Goal: Task Accomplishment & Management: Manage account settings

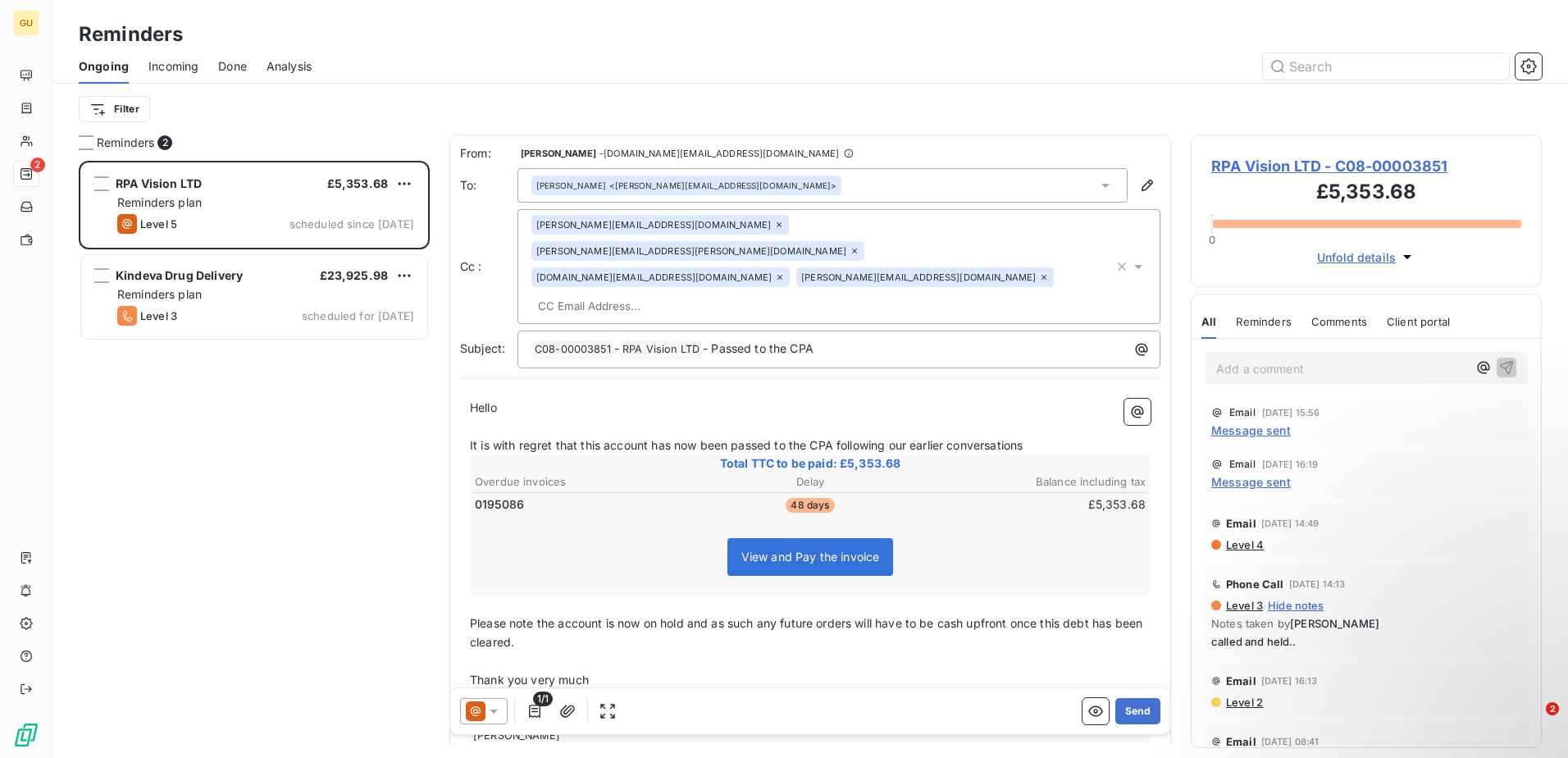
scroll to position [585, 339]
click at [130, 108] on html "GU 2 Reminders Ongoing Incoming Done Analysis Filter Reminders 2 RPA Vision LTD…" at bounding box center [784, 379] width 1568 height 758
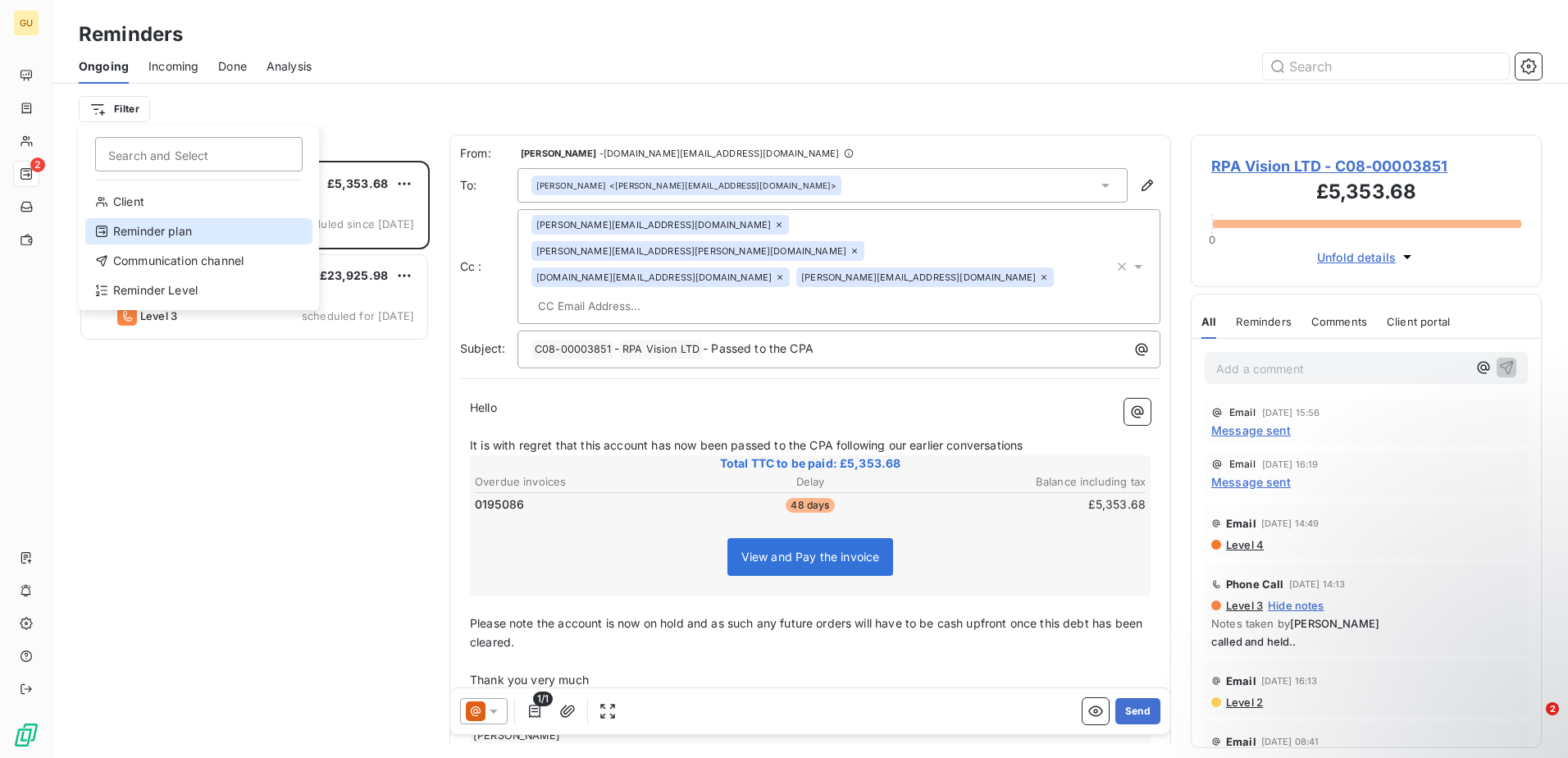
click at [127, 229] on div "Reminder plan" at bounding box center [198, 231] width 228 height 27
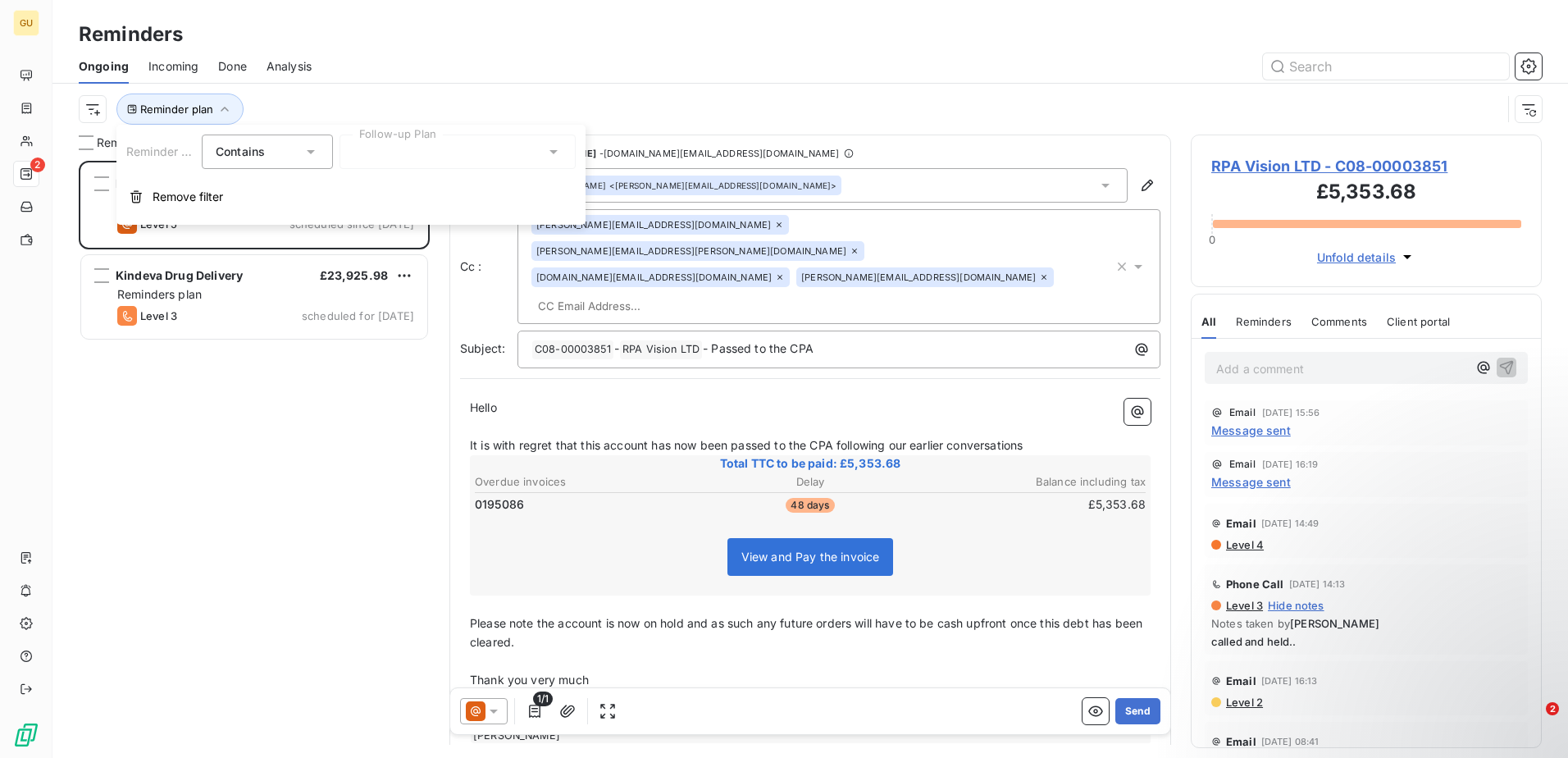
click at [413, 147] on div at bounding box center [458, 152] width 237 height 35
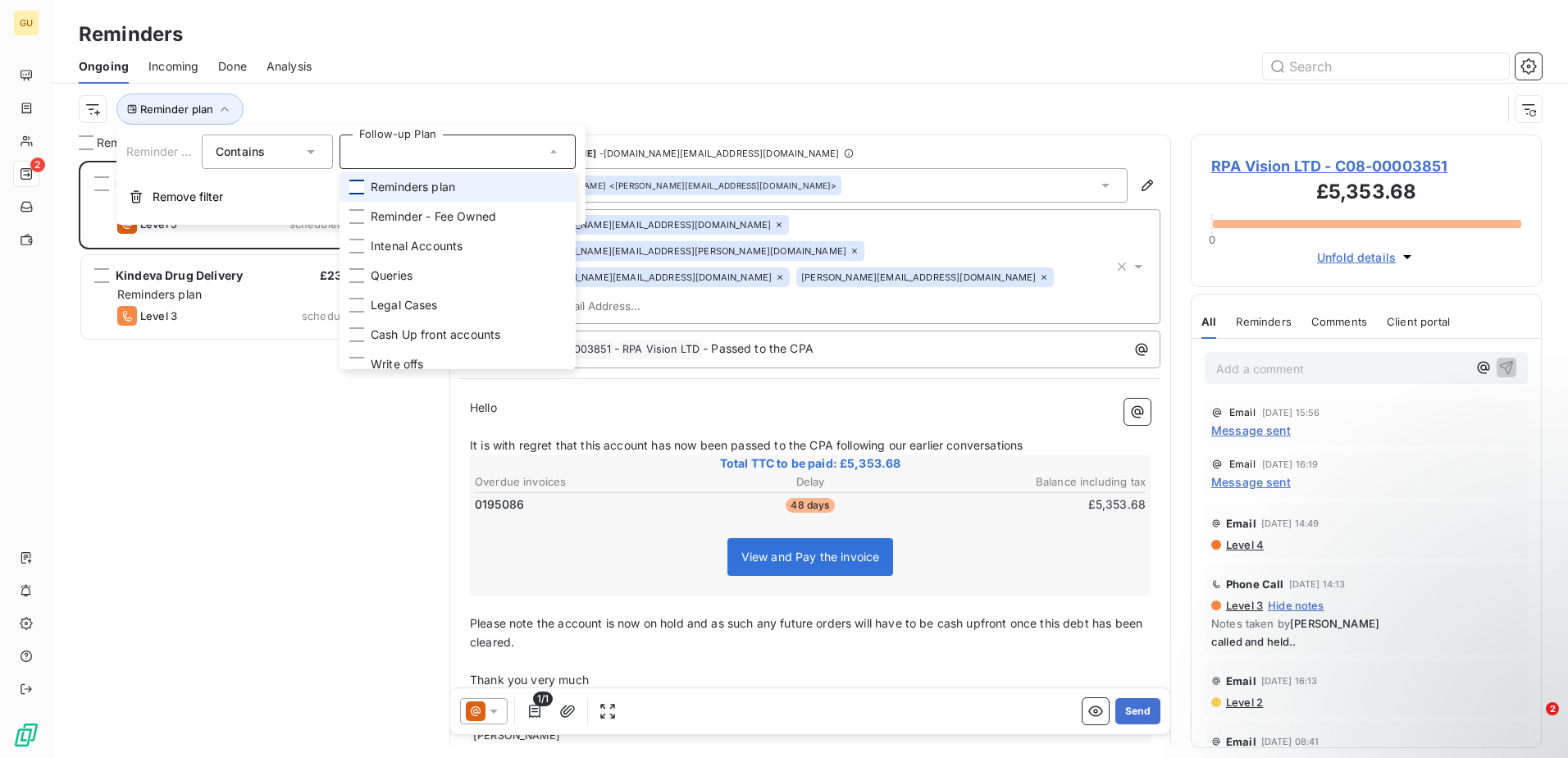
click at [363, 188] on div at bounding box center [356, 187] width 15 height 15
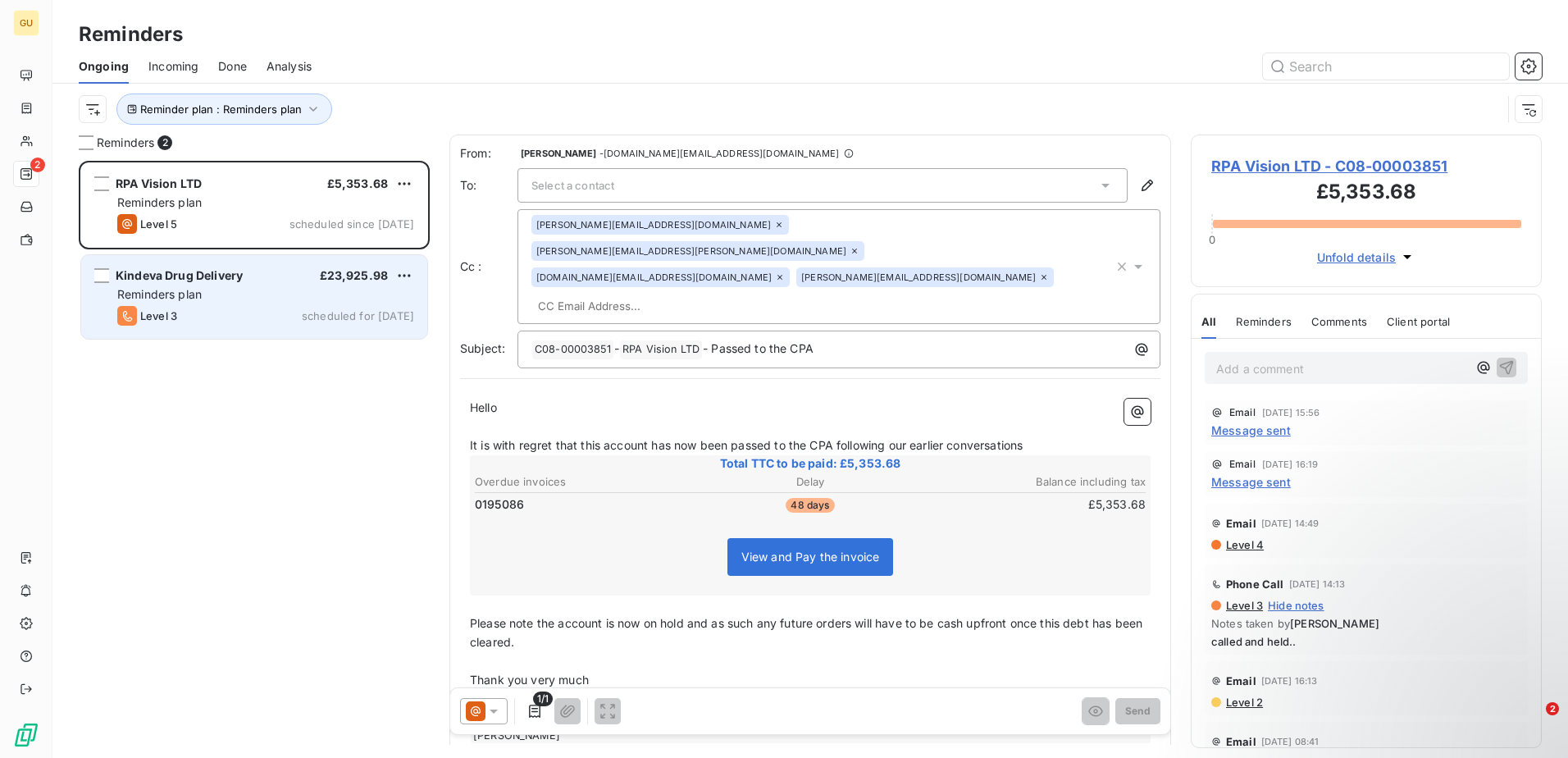
drag, startPoint x: 237, startPoint y: 402, endPoint x: 175, endPoint y: 258, distance: 156.8
click at [237, 402] on div "RPA Vision LTD £5,353.68 Reminders plan Level 5 scheduled since [DATE] Kindeva …" at bounding box center [254, 459] width 351 height 597
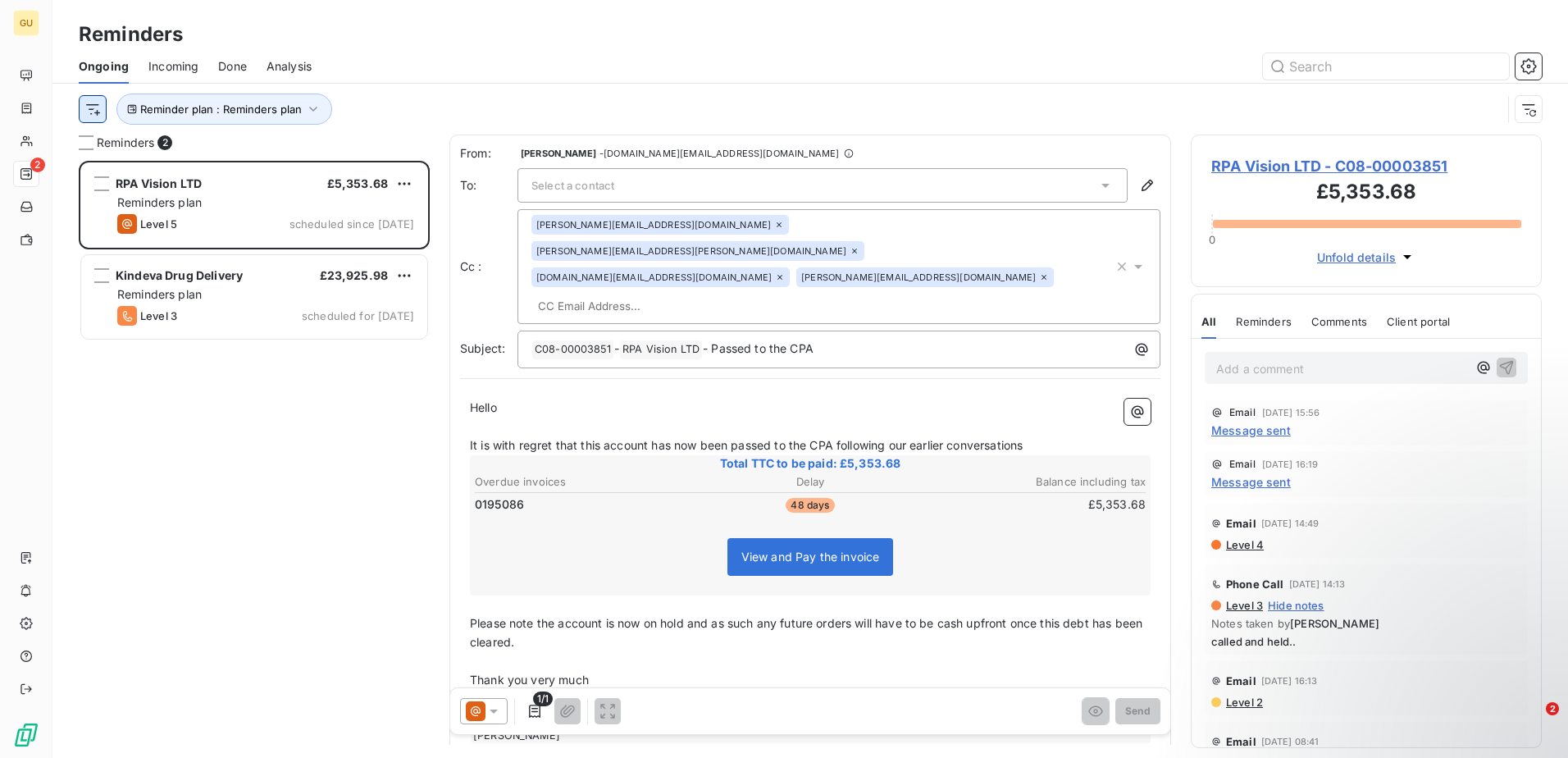
click at [99, 111] on html "GU 2 Reminders Ongoing Incoming Done Analysis Reminder plan : Reminders plan Re…" at bounding box center [784, 379] width 1568 height 758
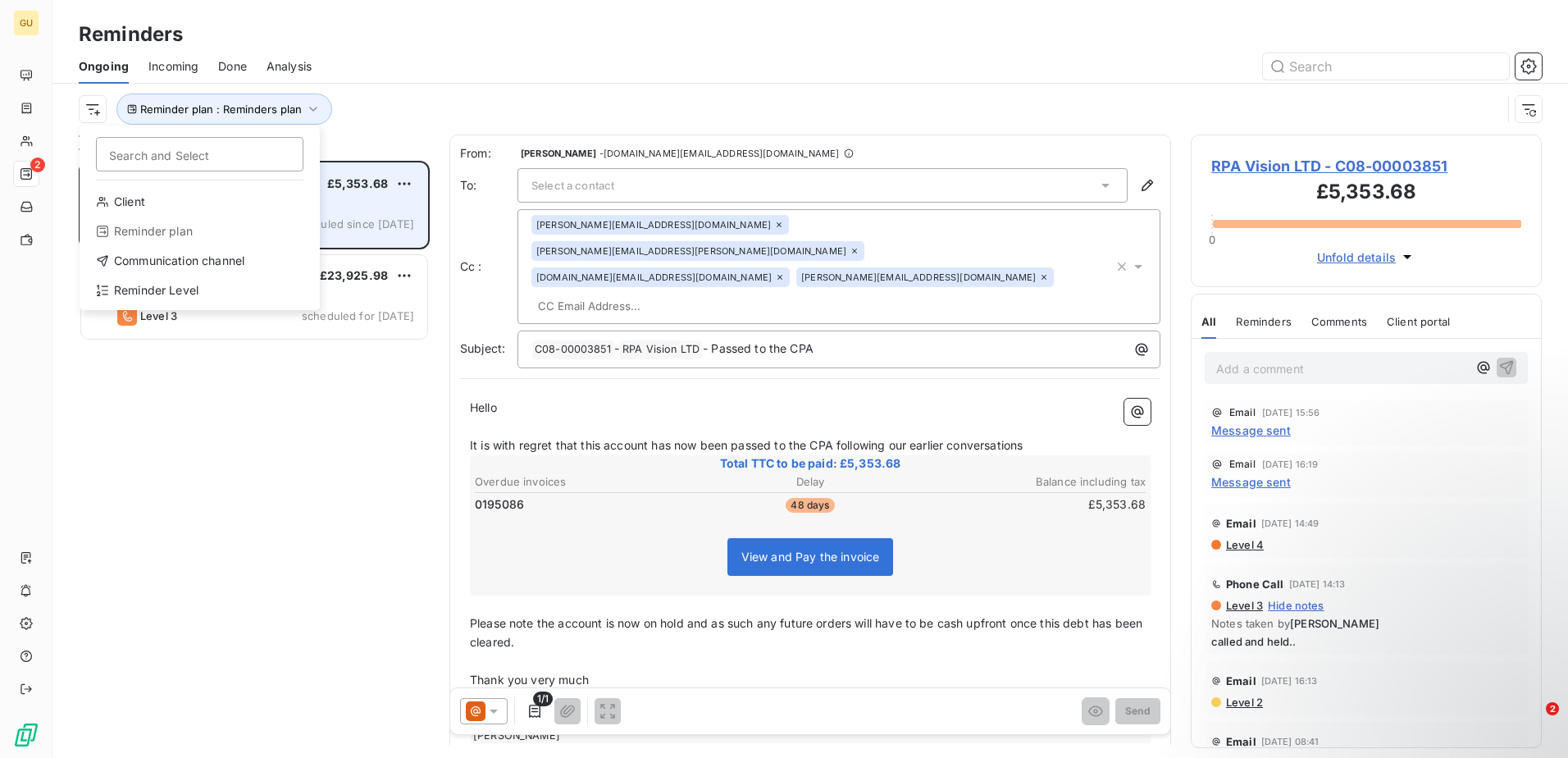
click at [140, 230] on div "Reminder plan" at bounding box center [199, 231] width 228 height 27
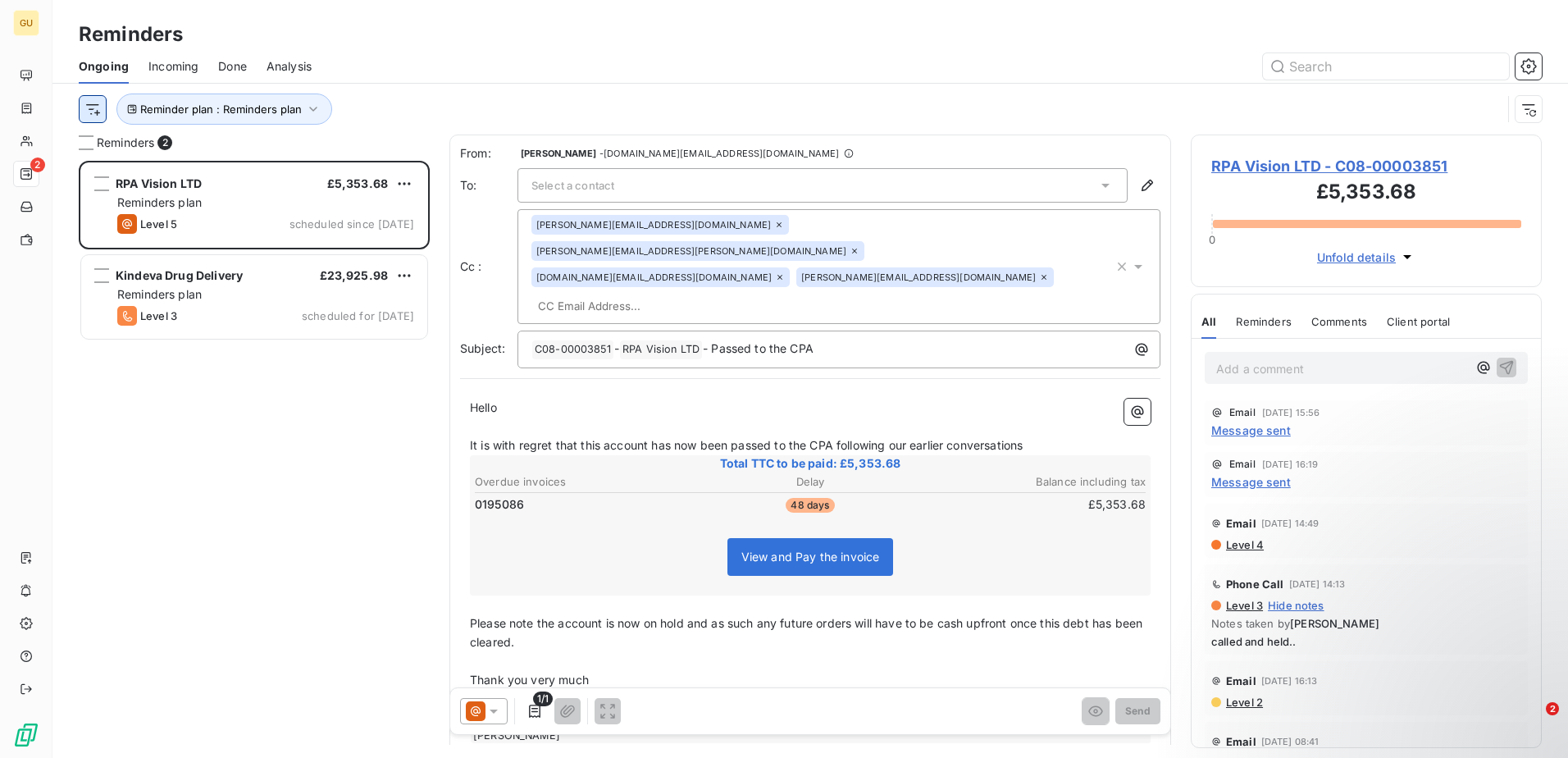
click at [101, 104] on html "GU 2 Reminders Ongoing Incoming Done Analysis Reminder plan : Reminders plan Re…" at bounding box center [784, 379] width 1568 height 758
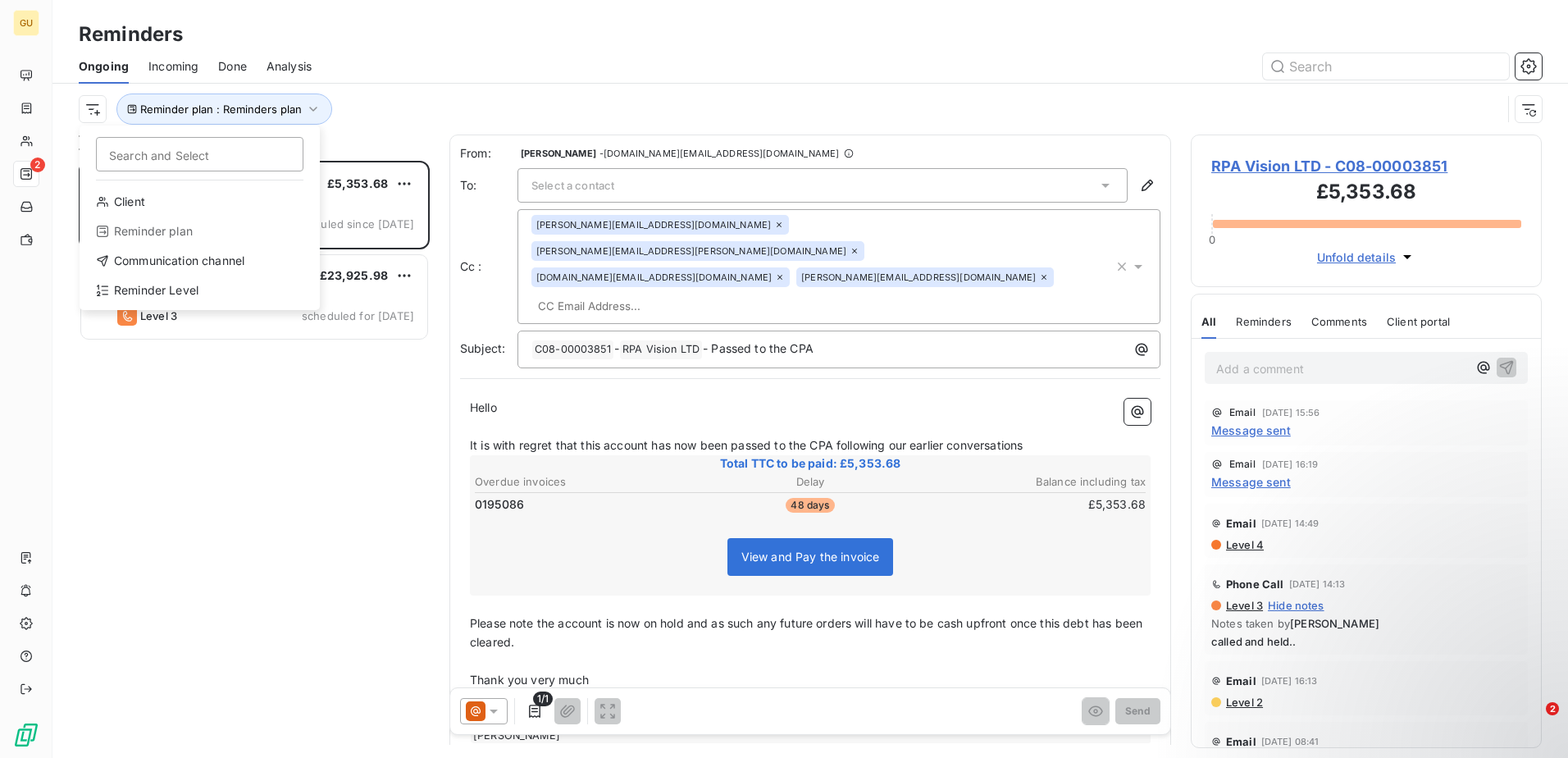
click at [162, 276] on div "Client Reminder plan Communication channel Reminder Level" at bounding box center [199, 249] width 228 height 122
click at [161, 284] on div "Reminder Level" at bounding box center [199, 290] width 228 height 27
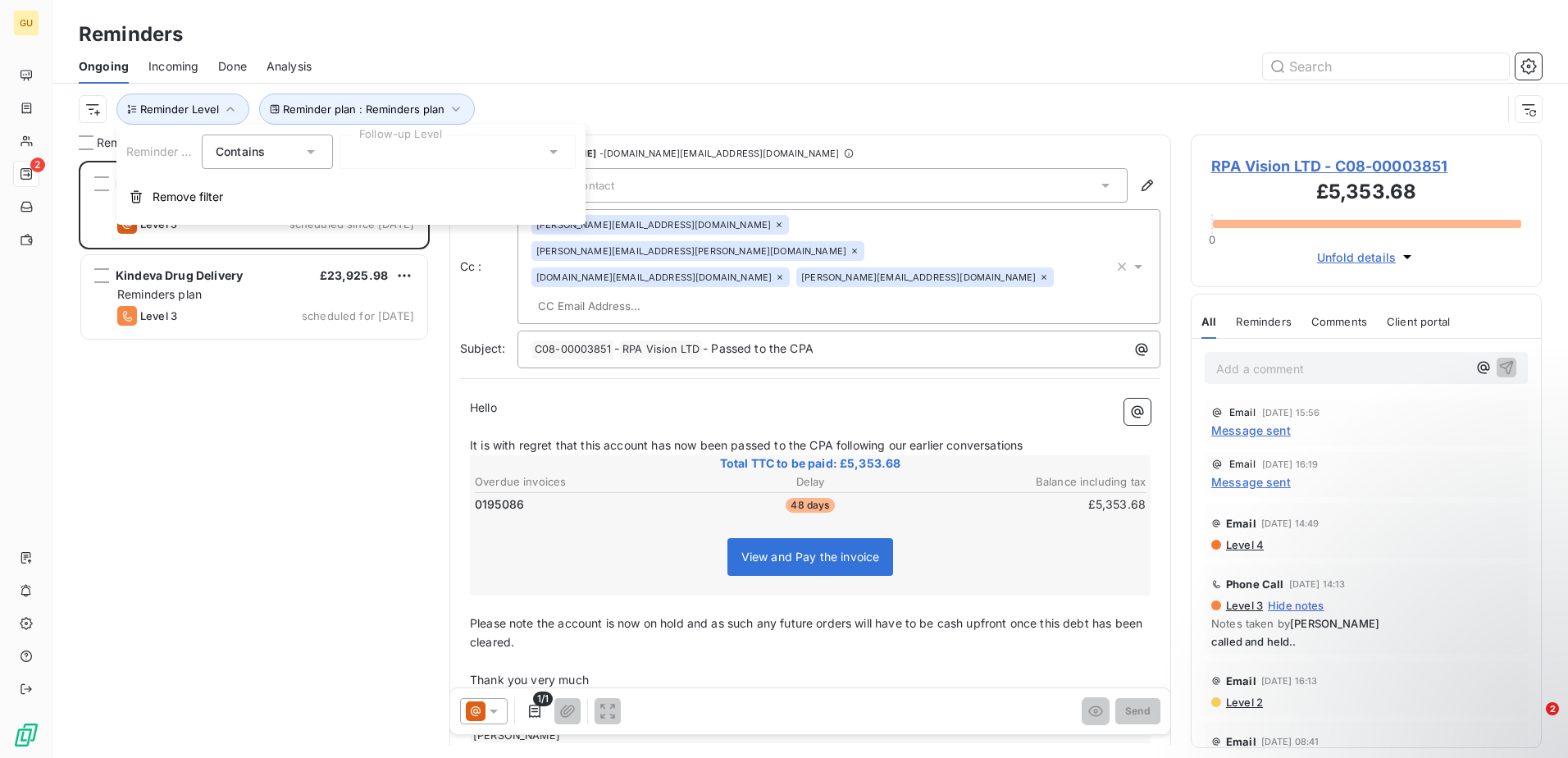
click at [316, 143] on div "Contains is" at bounding box center [268, 152] width 132 height 35
drag, startPoint x: 445, startPoint y: 182, endPoint x: 463, endPoint y: 165, distance: 24.8
click at [445, 183] on button "Remove filter" at bounding box center [350, 197] width 469 height 36
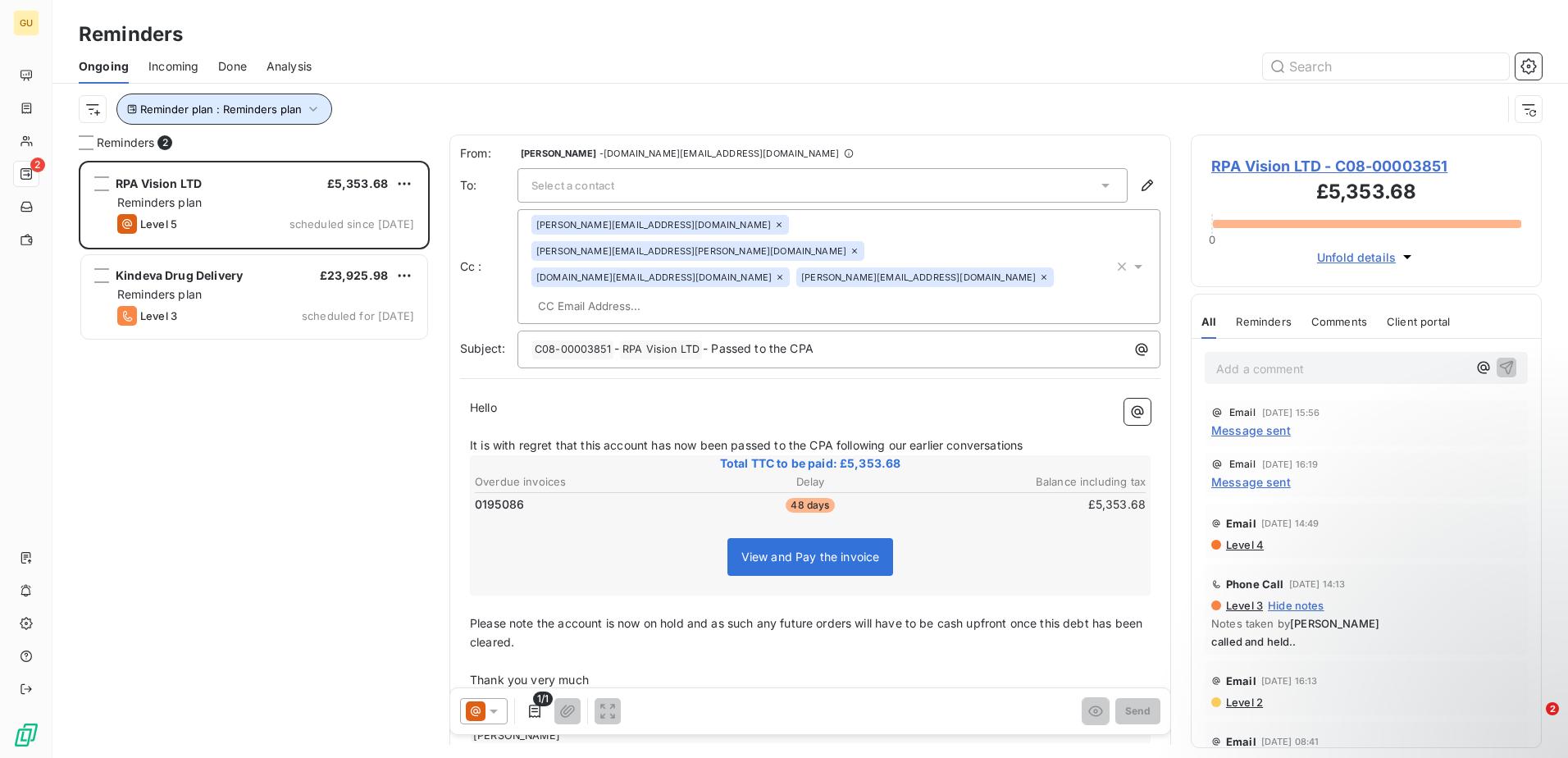
click at [209, 109] on span "Reminder plan : Reminders plan" at bounding box center [220, 109] width 162 height 13
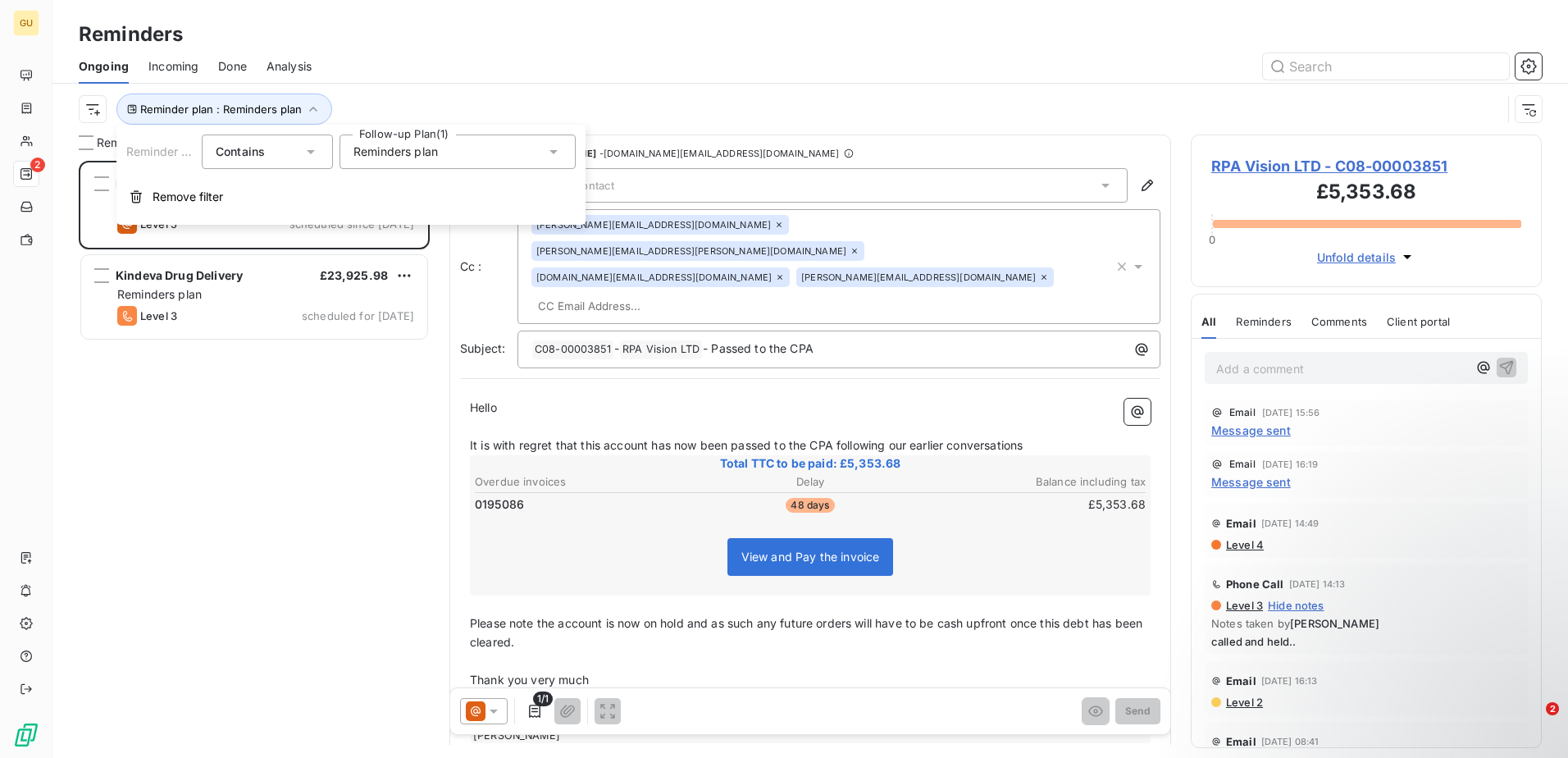
click at [464, 157] on div "Reminders plan" at bounding box center [458, 152] width 237 height 35
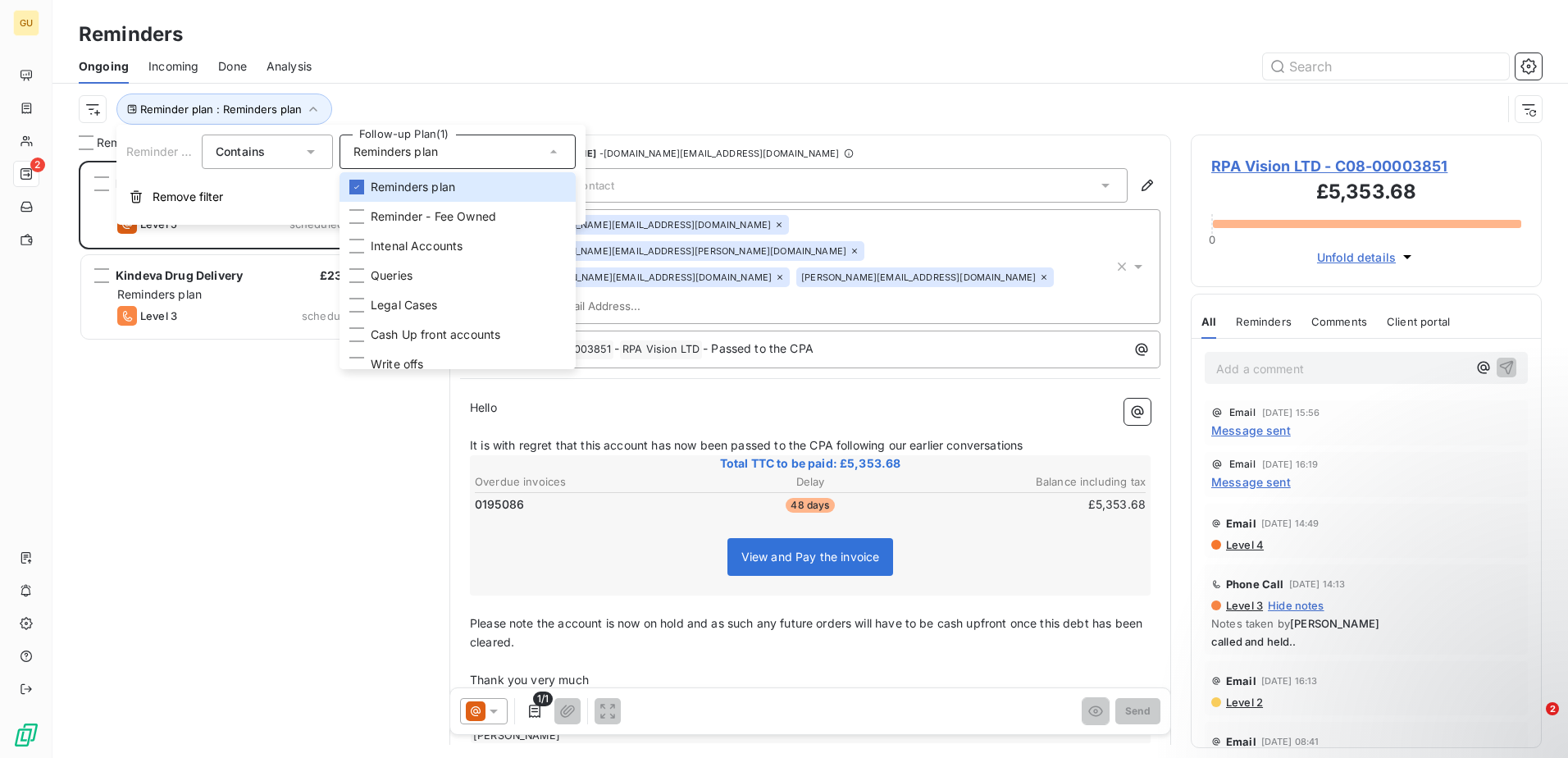
click at [397, 106] on div "Reminder plan : Reminders plan" at bounding box center [789, 109] width 1423 height 31
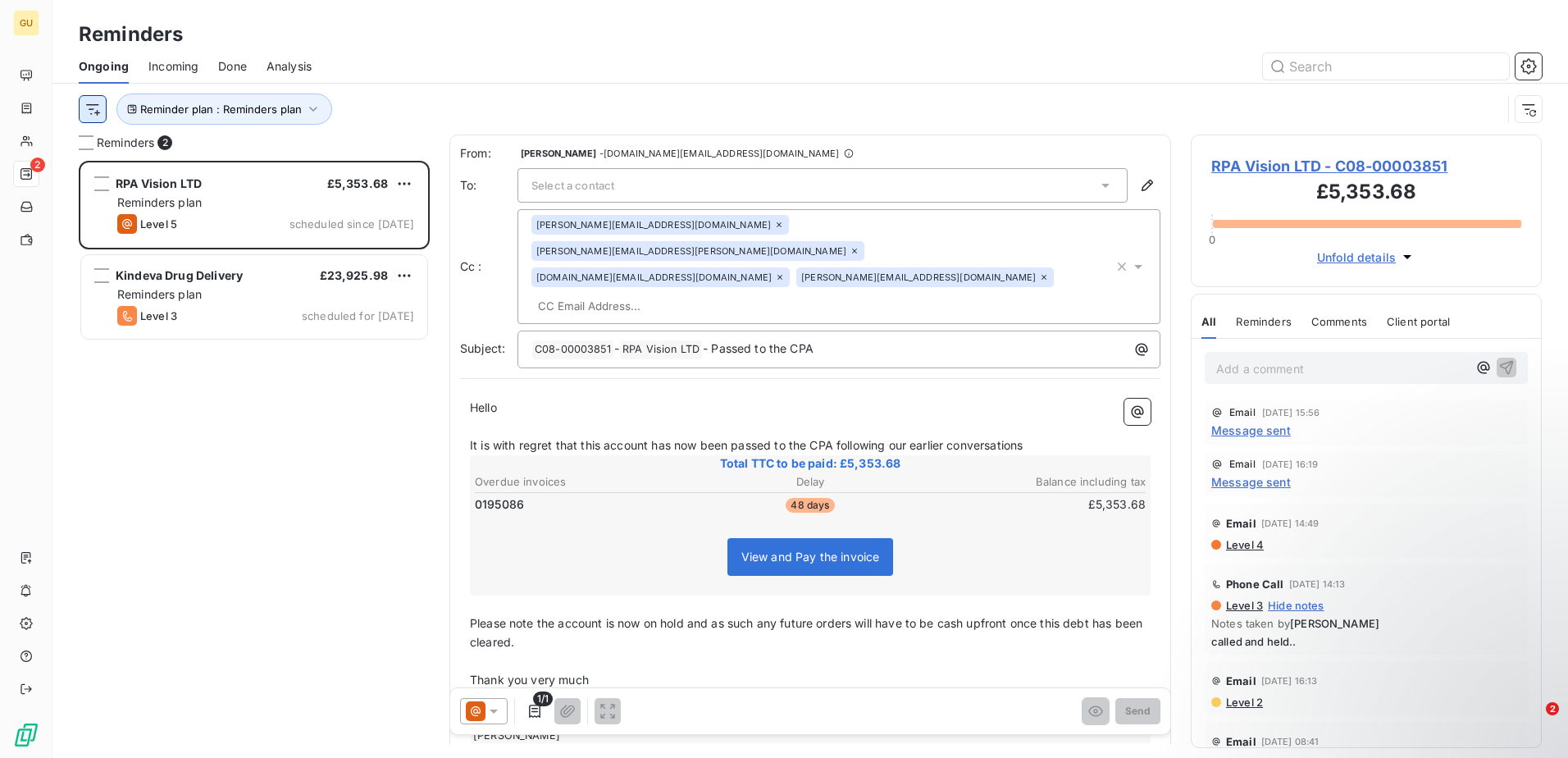
click at [90, 103] on html "GU 2 Reminders Ongoing Incoming Done Analysis Reminder plan : Reminders plan Re…" at bounding box center [784, 379] width 1568 height 758
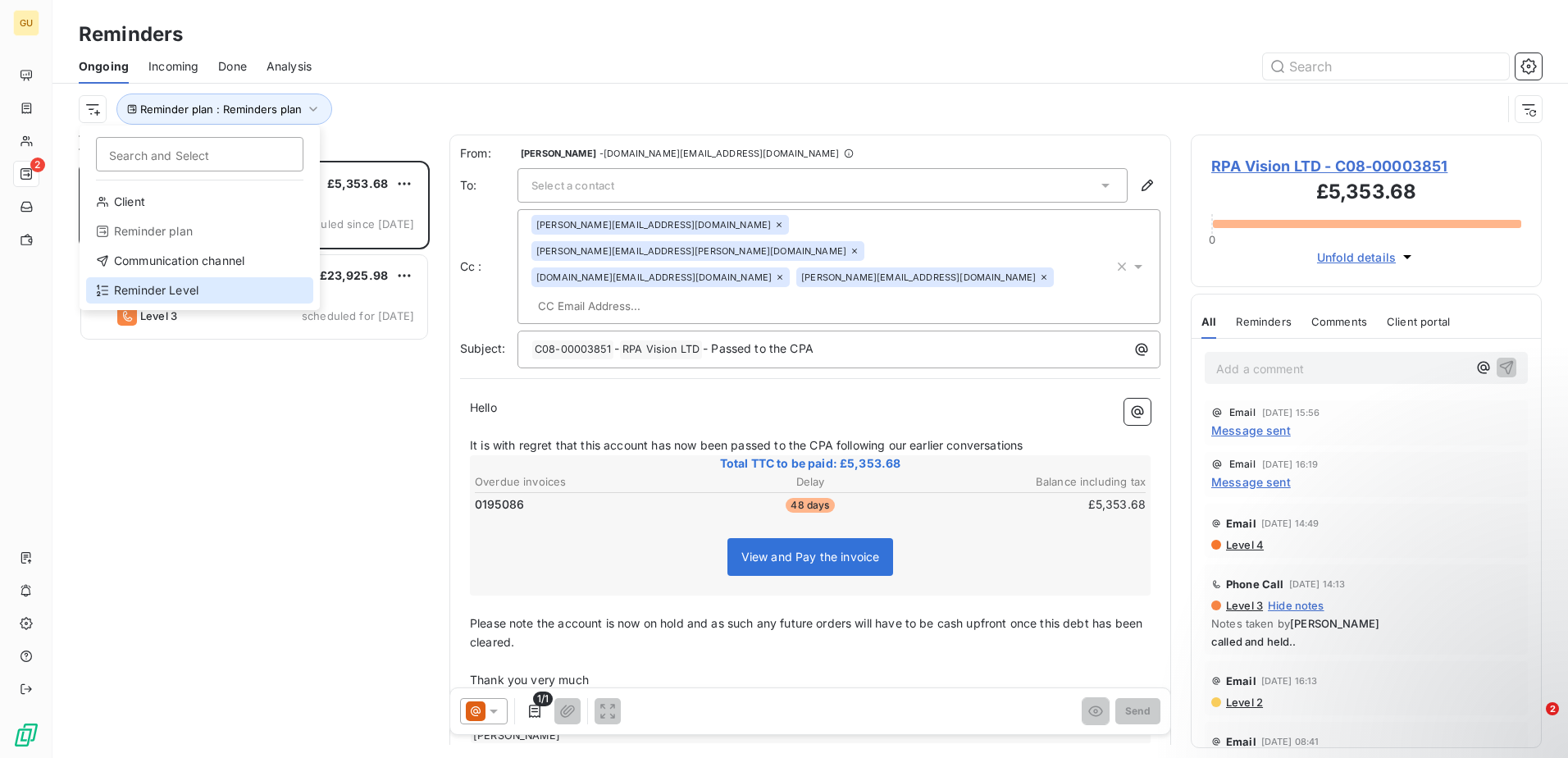
click at [144, 282] on div "Reminder Level" at bounding box center [199, 290] width 228 height 27
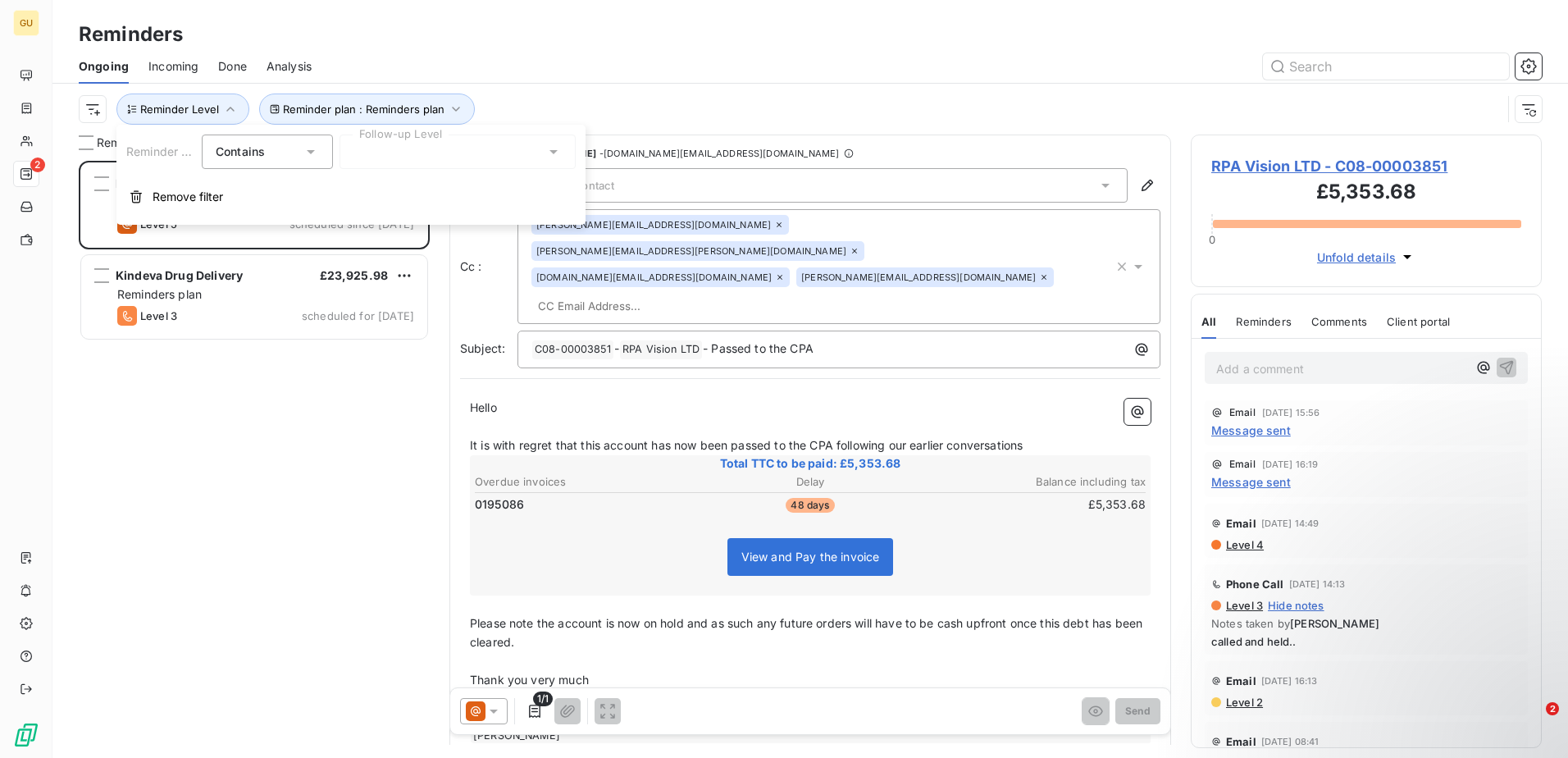
click at [562, 156] on div at bounding box center [458, 152] width 237 height 35
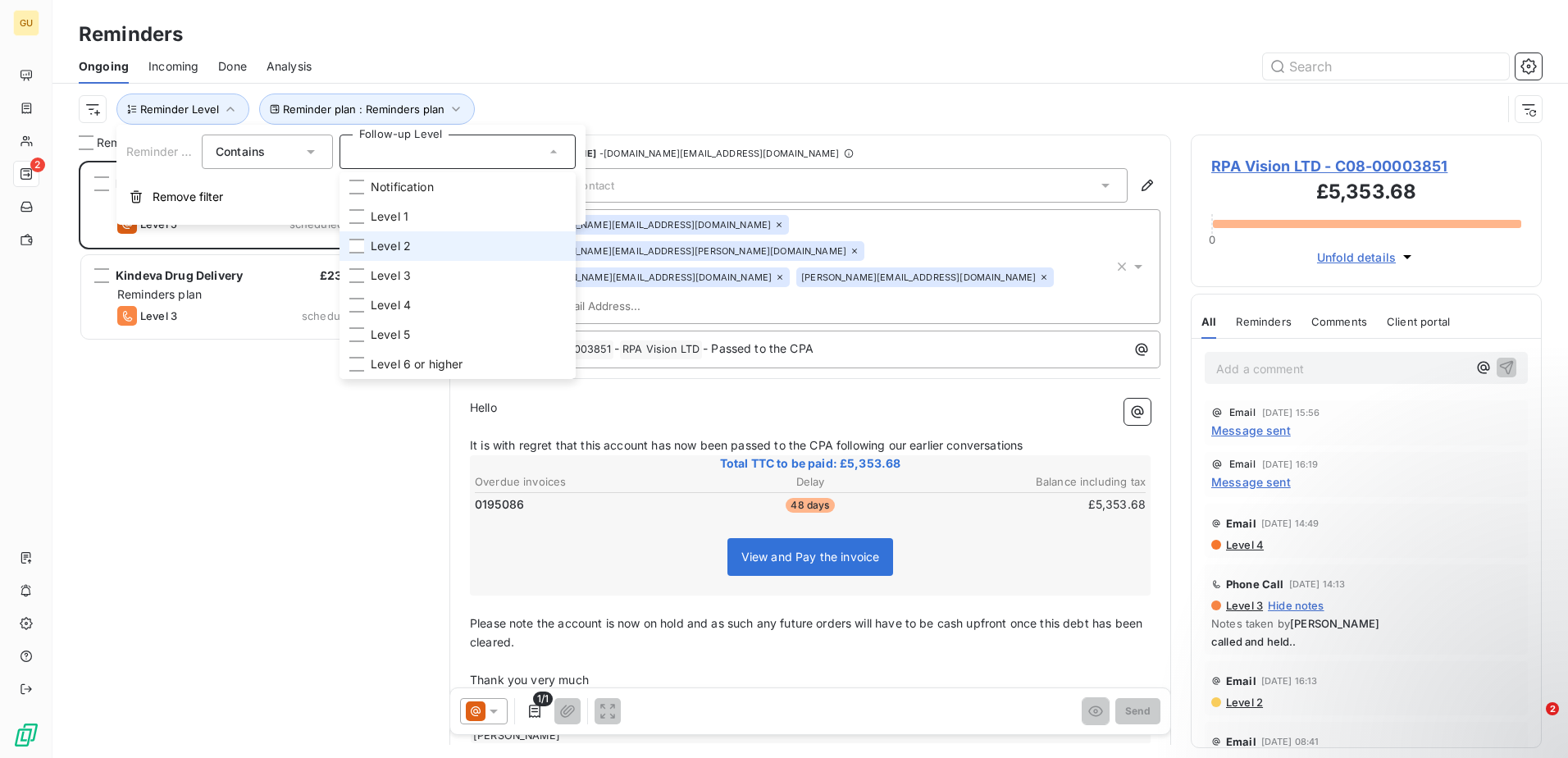
click at [386, 246] on span "Level 2" at bounding box center [391, 246] width 40 height 16
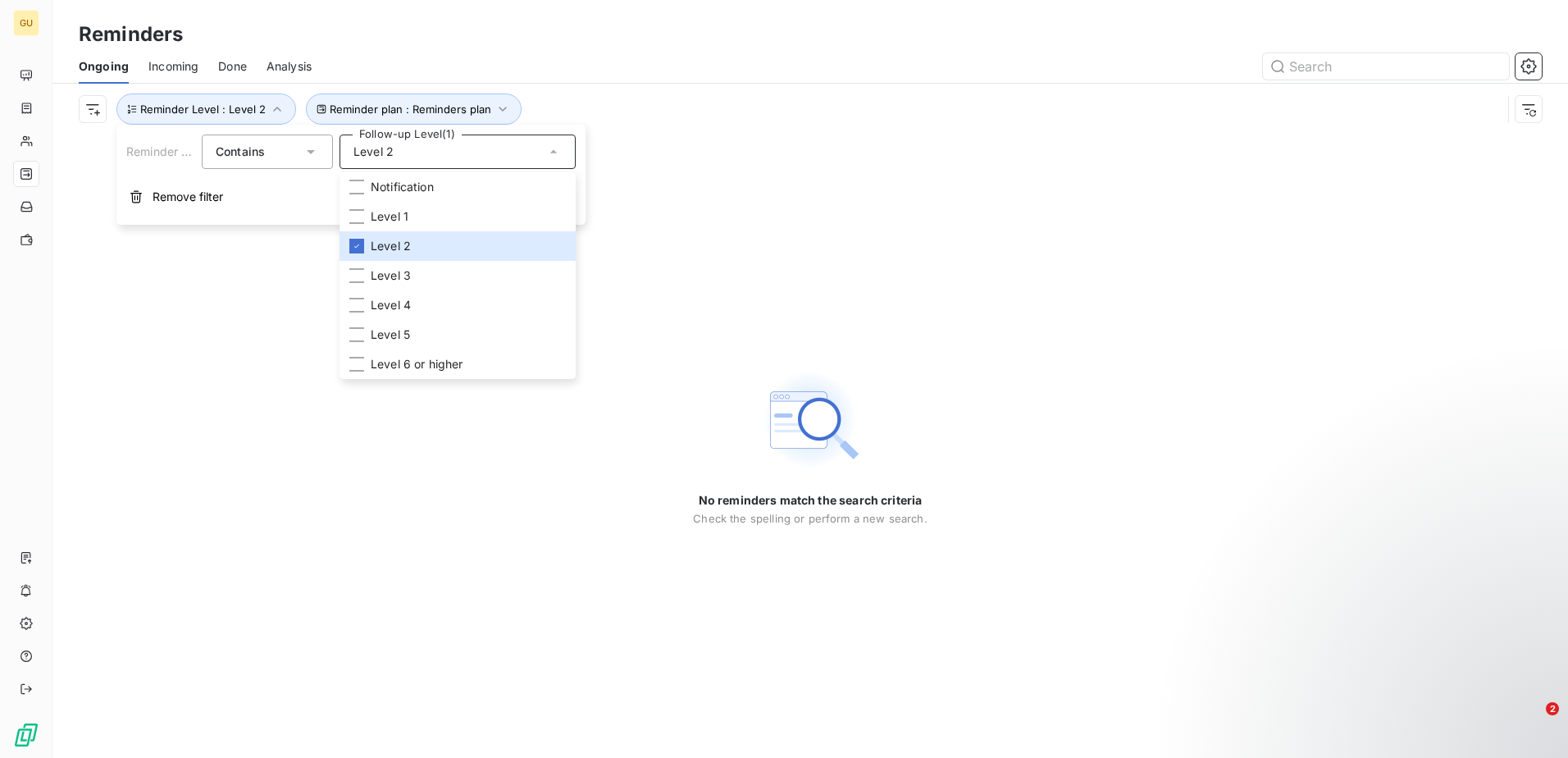
click at [250, 347] on div "No reminders match the search criteria Check the spelling or perform a new sear…" at bounding box center [810, 446] width 1516 height 624
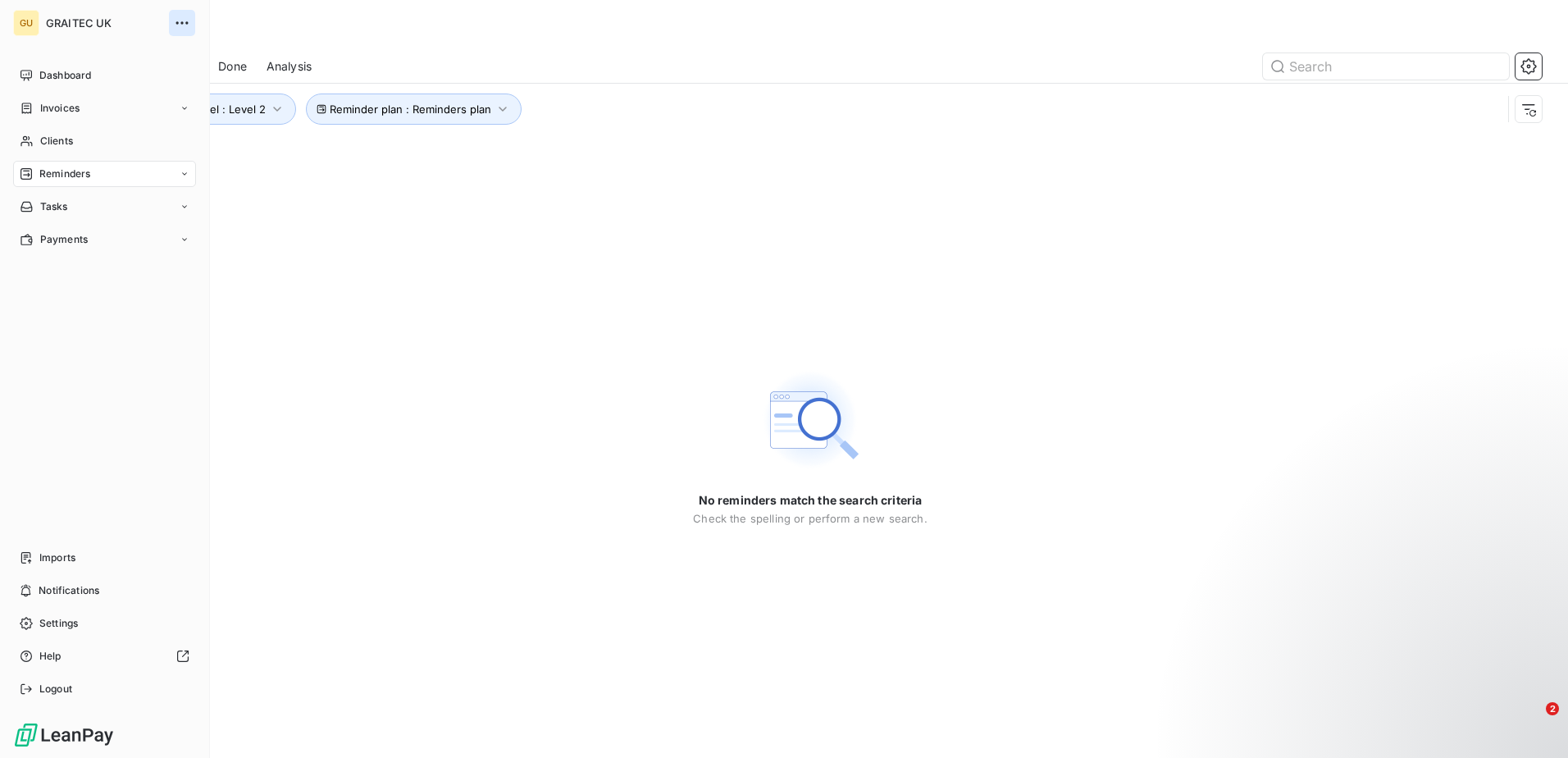
click at [190, 18] on button "button" at bounding box center [182, 23] width 26 height 27
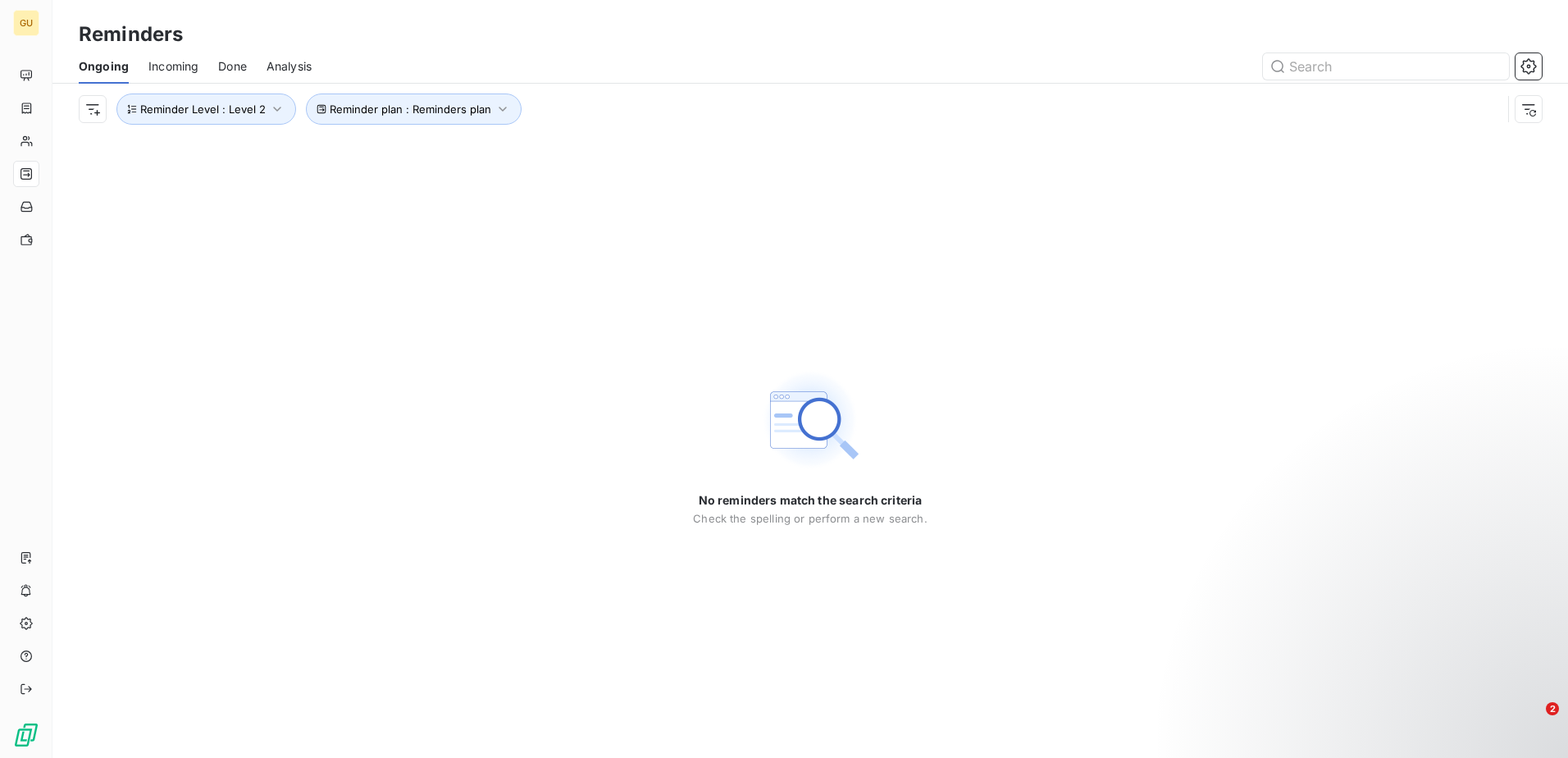
click at [281, 19] on div "Reminders Ongoing Incoming Done Analysis Reminder plan : Reminders plan Reminde…" at bounding box center [810, 67] width 1516 height 134
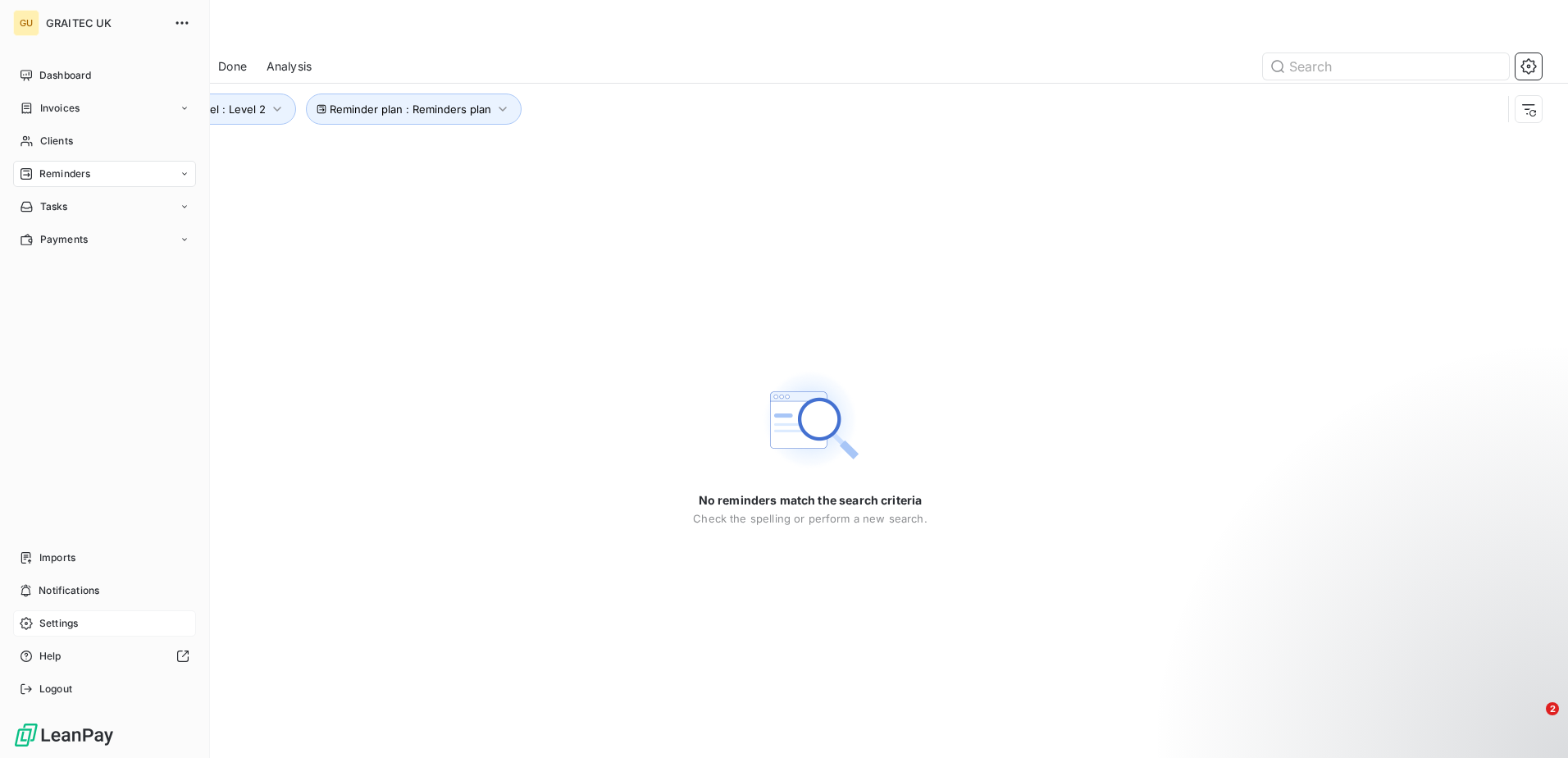
click at [56, 619] on span "Settings" at bounding box center [58, 624] width 38 height 15
